Goal: Navigation & Orientation: Understand site structure

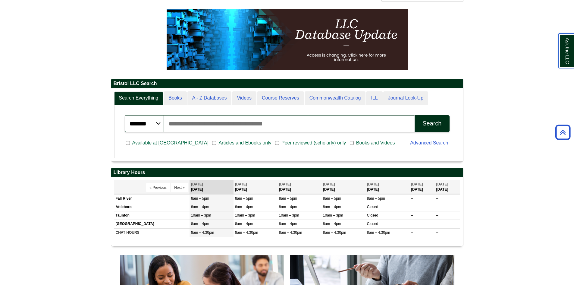
scroll to position [127, 0]
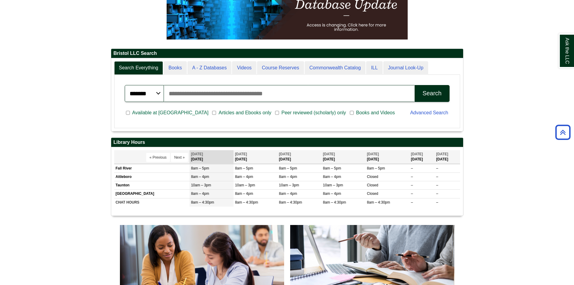
click at [66, 173] on body "Skip to Main Content Toggle navigation Home Access Services Access Services Pol…" at bounding box center [287, 265] width 574 height 770
drag, startPoint x: 446, startPoint y: 199, endPoint x: 497, endPoint y: 193, distance: 51.5
drag, startPoint x: 497, startPoint y: 193, endPoint x: 505, endPoint y: 212, distance: 20.6
click at [505, 212] on body "Skip to Main Content Toggle navigation Home Access Services Access Services Pol…" at bounding box center [287, 265] width 574 height 770
